Goal: Information Seeking & Learning: Learn about a topic

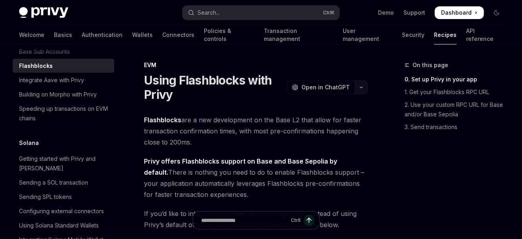
click at [359, 88] on icon "button" at bounding box center [362, 87] width 10 height 3
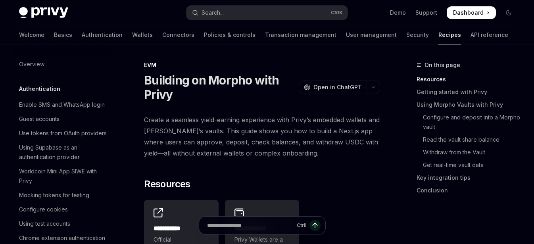
type textarea "*"
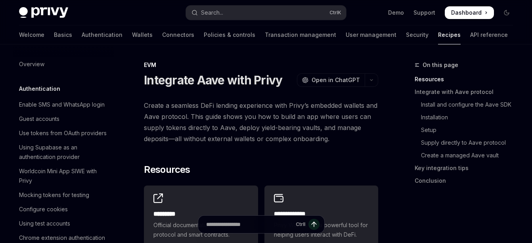
type textarea "*"
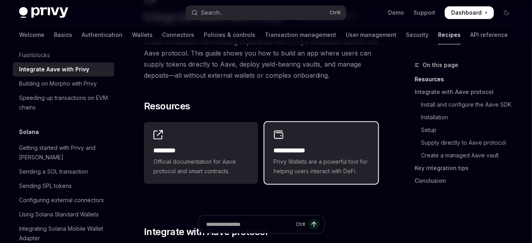
scroll to position [157, 0]
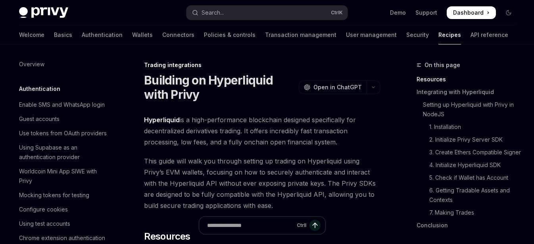
type textarea "*"
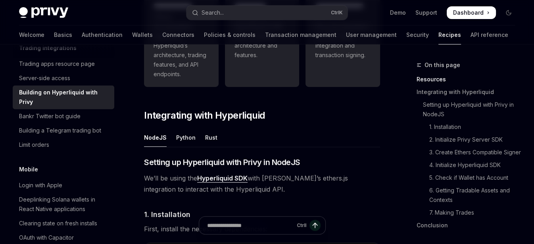
scroll to position [393, 0]
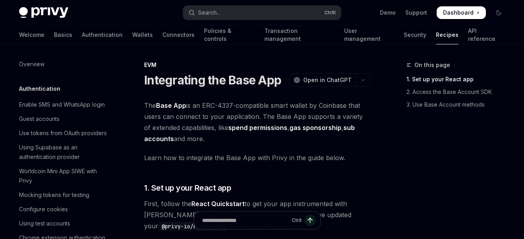
type textarea "*"
